Goal: Navigation & Orientation: Find specific page/section

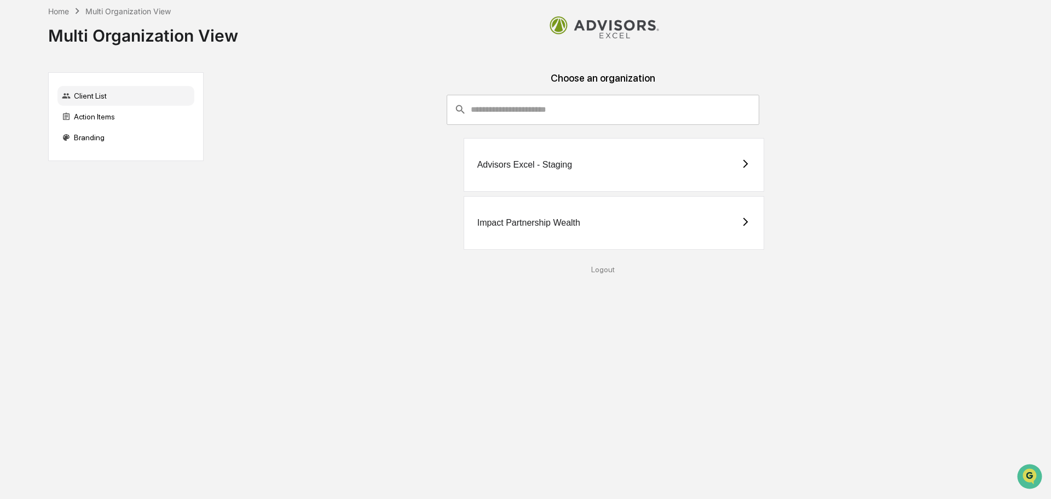
click at [546, 218] on div "Impact Partnership Wealth" at bounding box center [528, 223] width 103 height 10
